Goal: Task Accomplishment & Management: Manage account settings

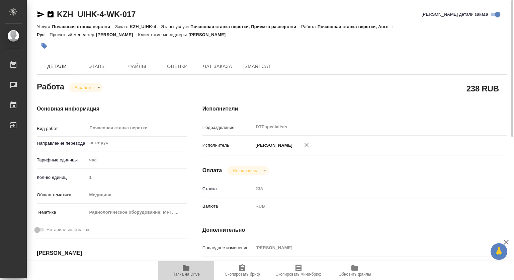
click at [183, 268] on icon "button" at bounding box center [186, 267] width 7 height 5
click at [216, 68] on span "Чат заказа" at bounding box center [217, 66] width 32 height 8
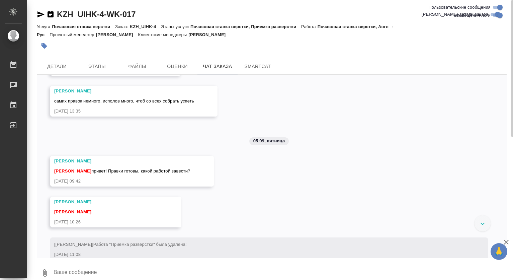
scroll to position [9615, 0]
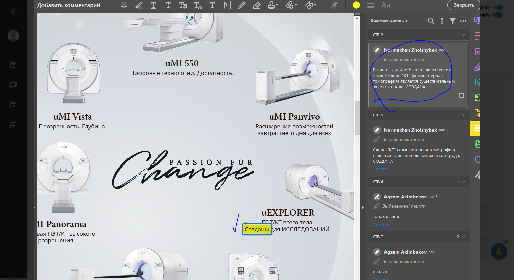
click at [370, 117] on img at bounding box center [257, 140] width 446 height 287
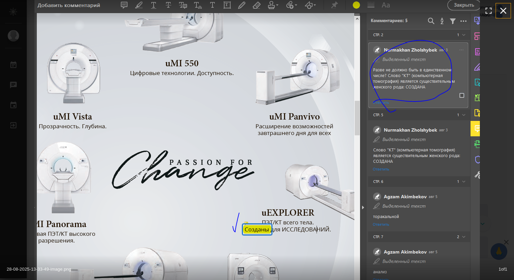
click at [503, 12] on icon "button" at bounding box center [503, 10] width 11 height 11
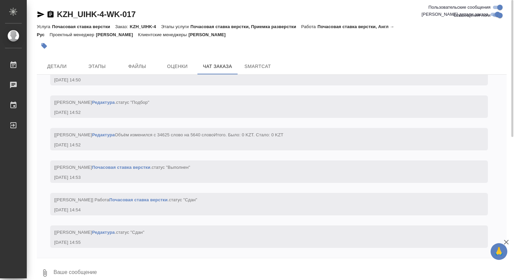
scroll to position [12660, 0]
click at [56, 66] on span "Детали" at bounding box center [57, 66] width 32 height 8
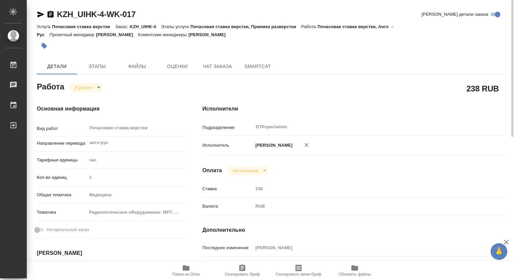
type textarea "x"
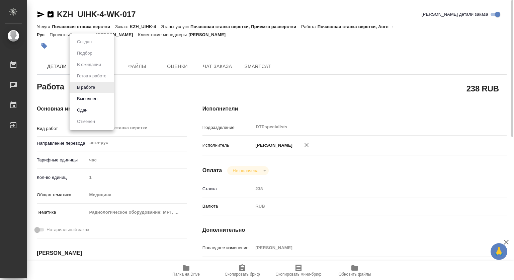
click at [84, 88] on body "🙏 .cls-1 fill:#fff; AWATERA Kovtun Svetlana Работы 0 Чаты График Выйти KZH_UIHK…" at bounding box center [257, 140] width 514 height 280
type textarea "x"
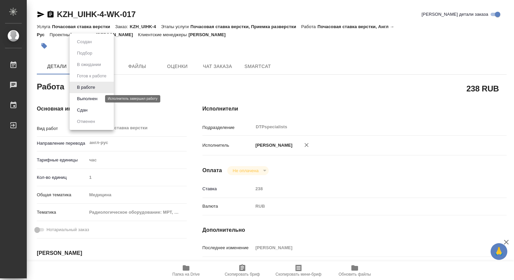
type textarea "x"
click at [86, 99] on button "Выполнен" at bounding box center [87, 98] width 24 height 7
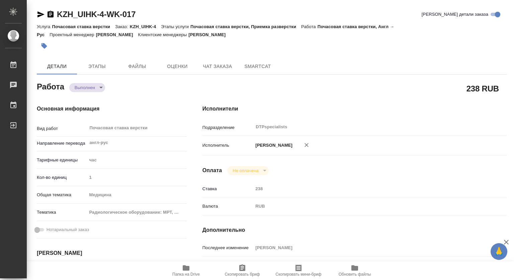
type textarea "x"
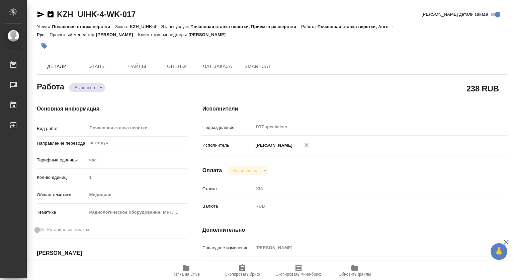
type textarea "x"
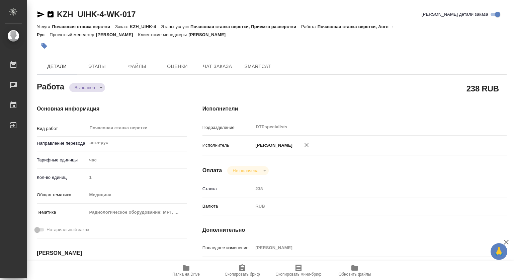
type textarea "x"
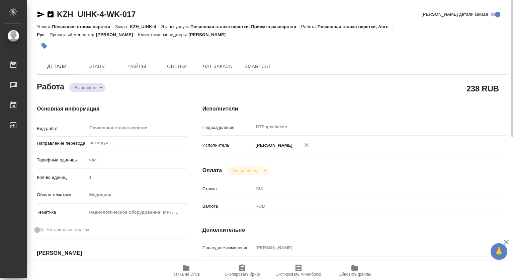
type textarea "x"
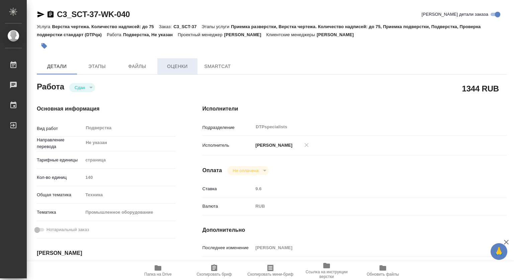
type textarea "x"
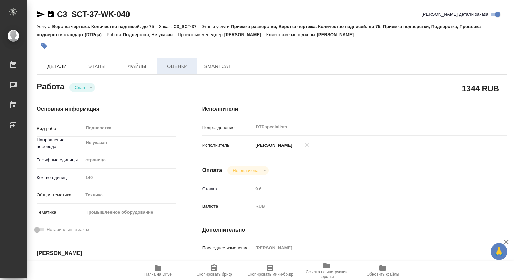
type textarea "x"
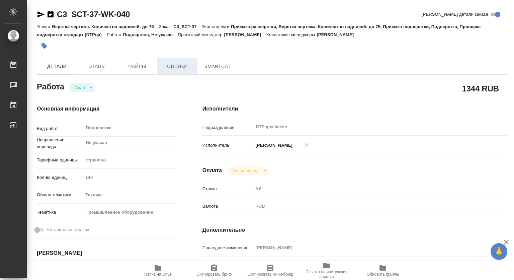
type textarea "x"
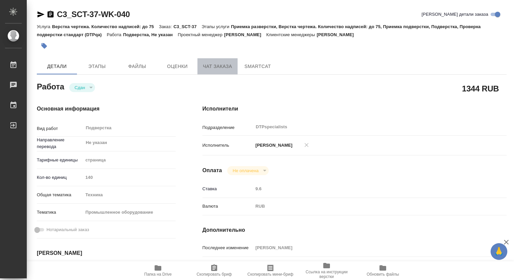
click at [213, 67] on span "Чат заказа" at bounding box center [217, 66] width 32 height 8
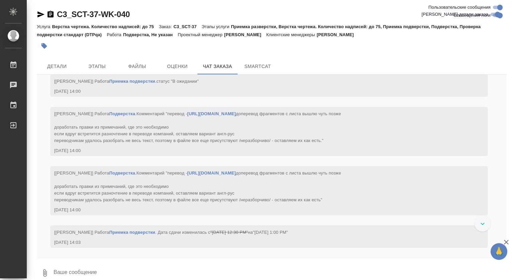
scroll to position [19345, 0]
